Goal: Transaction & Acquisition: Purchase product/service

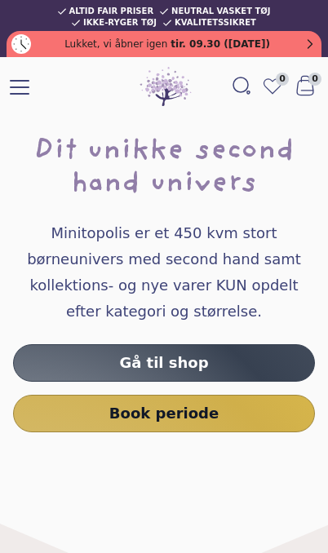
click at [15, 88] on span at bounding box center [20, 87] width 20 height 2
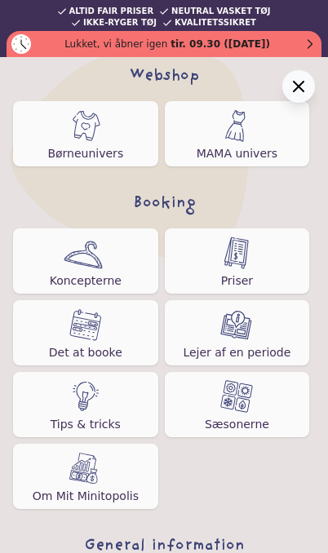
click at [95, 141] on img at bounding box center [85, 125] width 33 height 33
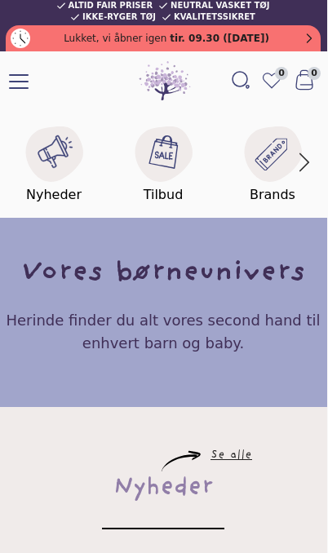
scroll to position [0, 2]
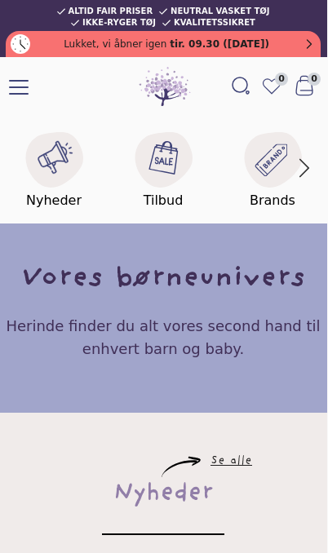
click at [163, 161] on image at bounding box center [165, 157] width 36 height 36
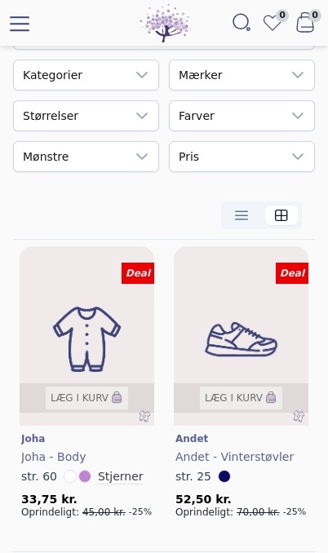
scroll to position [175, 0]
click at [92, 321] on img at bounding box center [87, 344] width 135 height 186
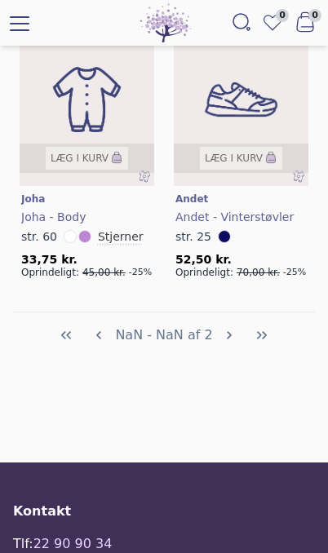
scroll to position [407, 0]
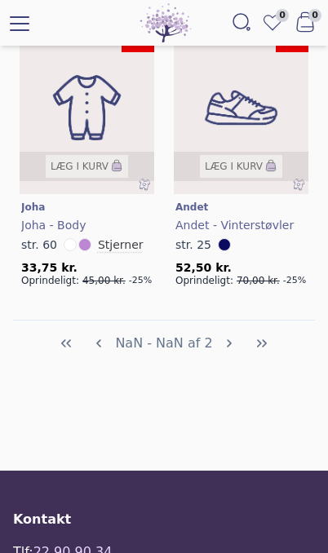
click at [215, 343] on button "Next Page" at bounding box center [229, 343] width 33 height 33
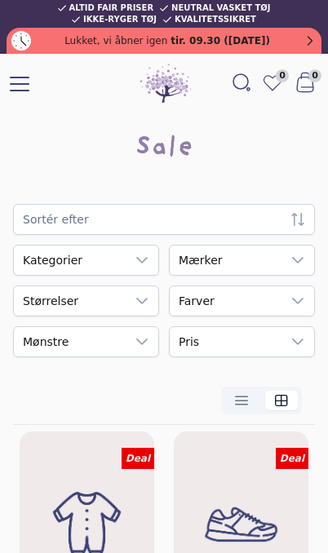
scroll to position [0, 0]
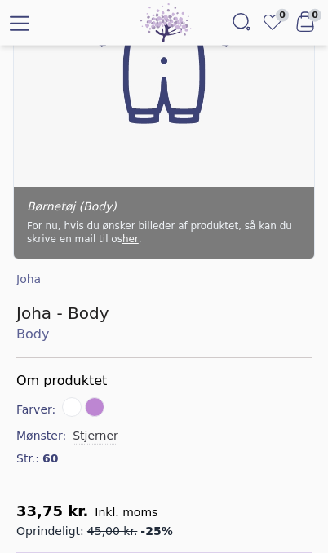
scroll to position [280, 0]
